Goal: Task Accomplishment & Management: Complete application form

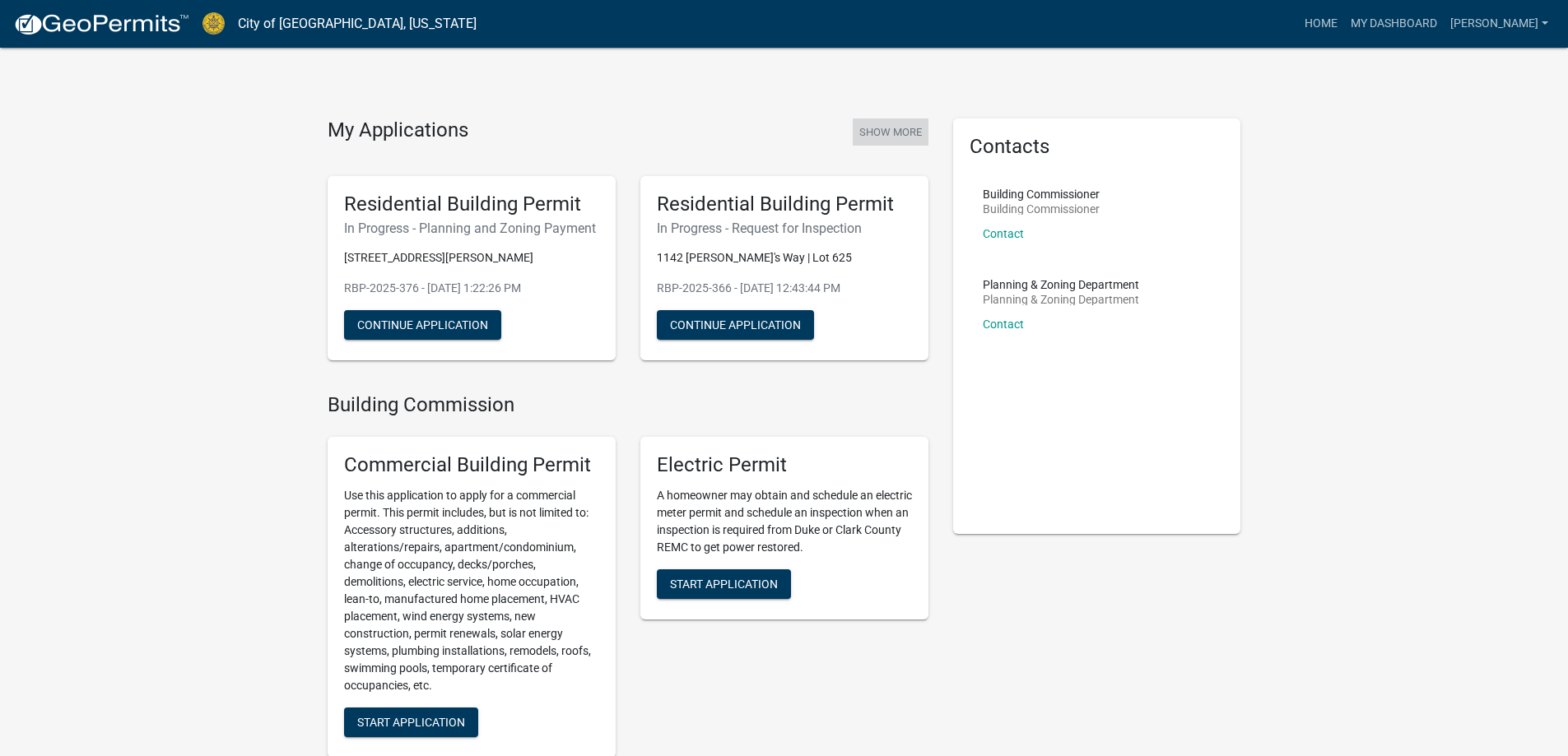
click at [895, 128] on button "Show More" at bounding box center [890, 132] width 76 height 28
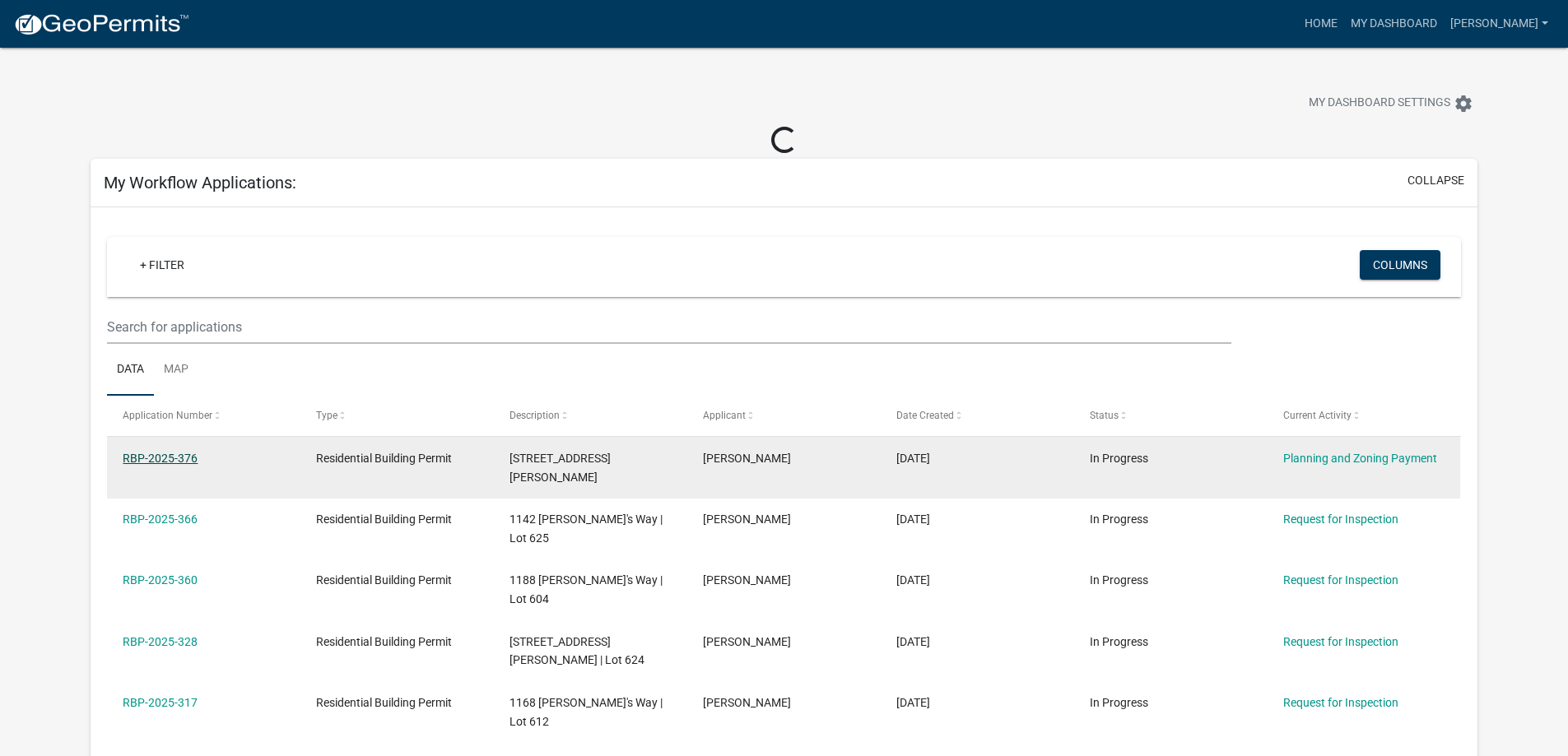
click at [138, 452] on link "RBP-2025-376" at bounding box center [160, 458] width 75 height 13
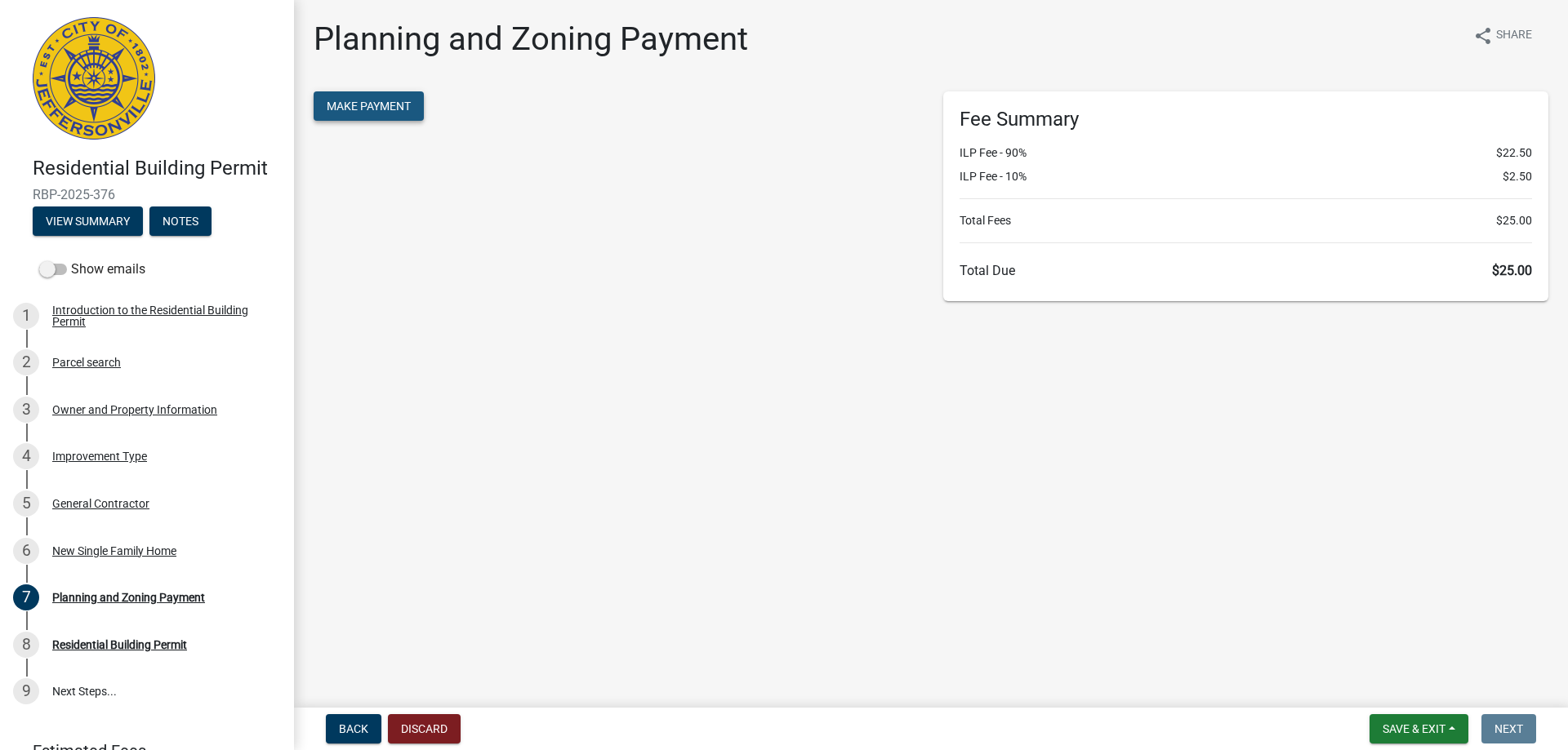
click at [383, 102] on span "Make Payment" at bounding box center [369, 106] width 85 height 13
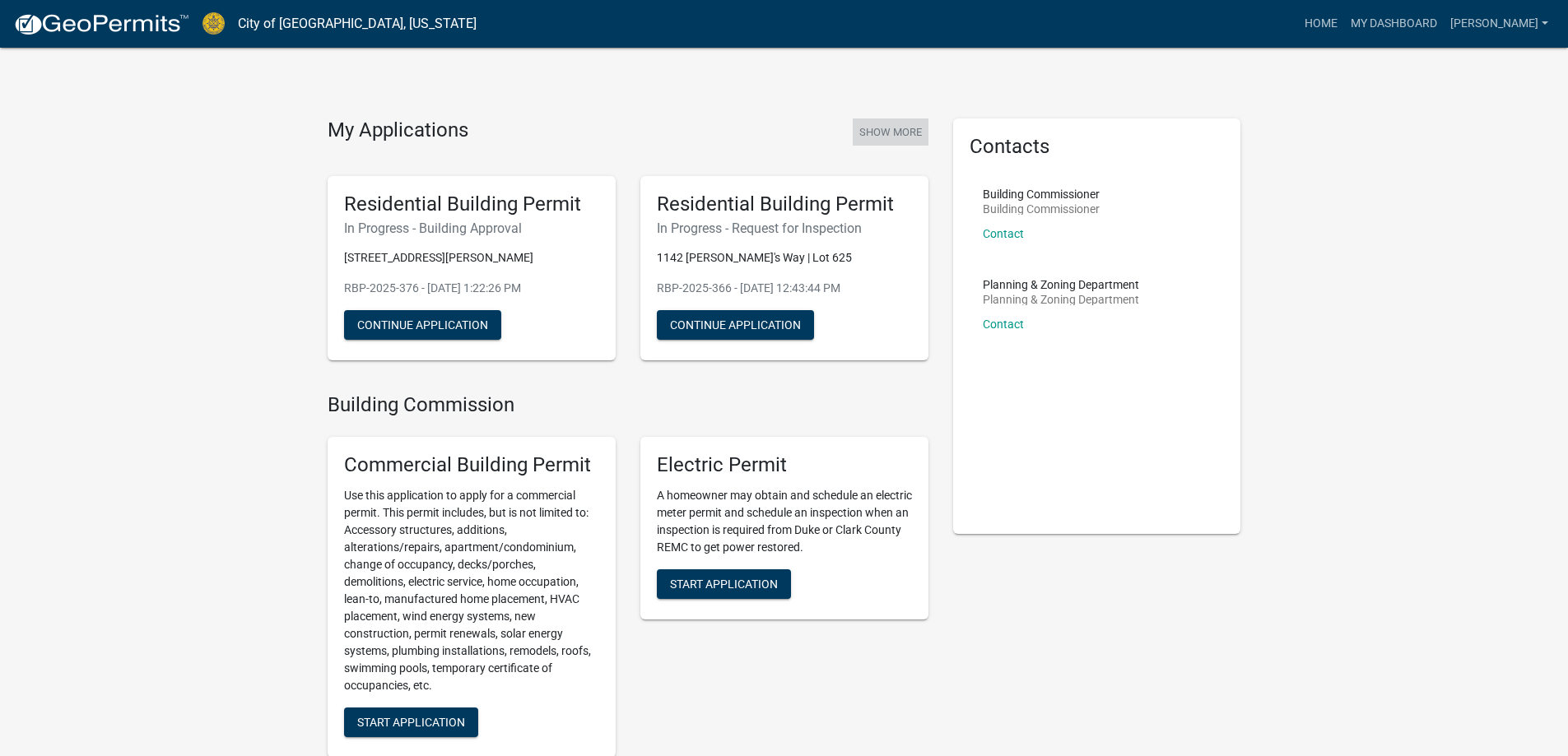
click at [884, 132] on button "Show More" at bounding box center [890, 132] width 76 height 28
click at [868, 135] on button "Show More" at bounding box center [890, 132] width 76 height 28
click at [879, 136] on button "Show More" at bounding box center [890, 132] width 76 height 28
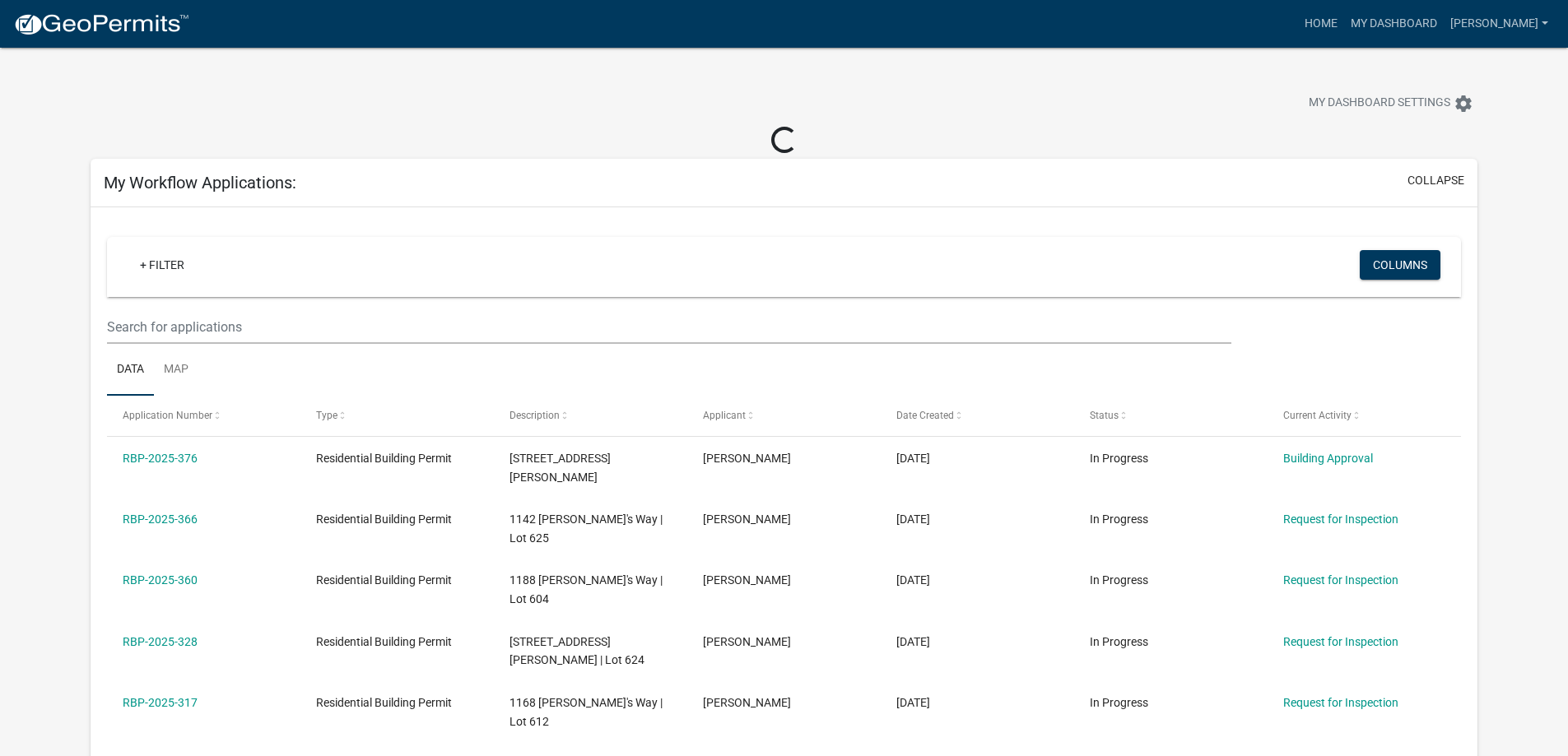
click at [876, 90] on div at bounding box center [489, 105] width 823 height 36
